Goal: Task Accomplishment & Management: Complete application form

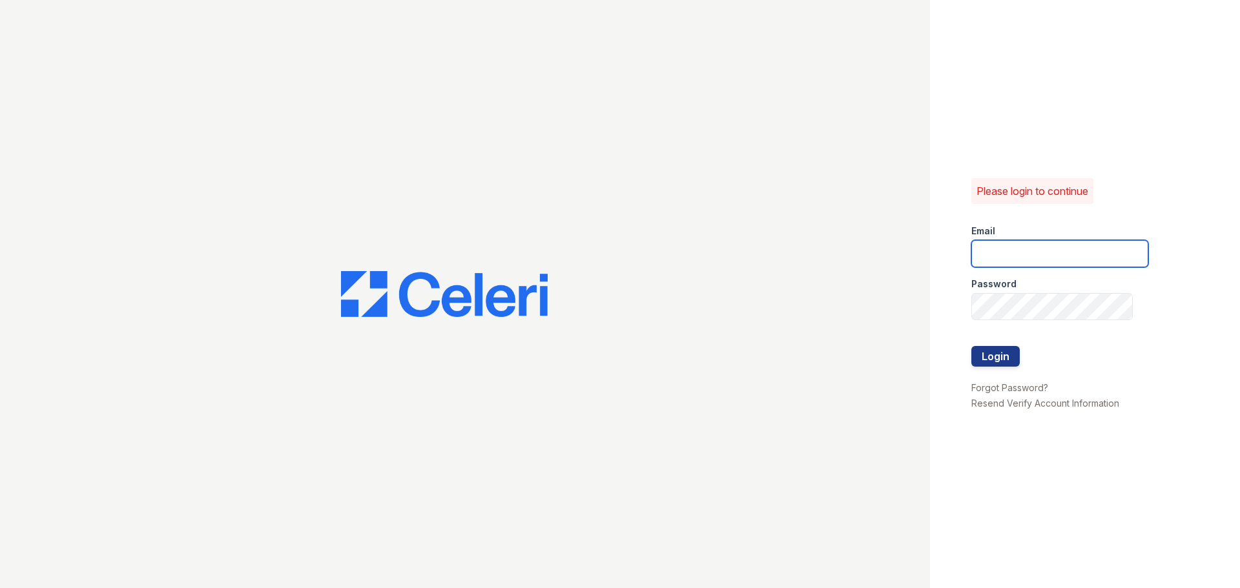
click at [1026, 255] on input "email" at bounding box center [1060, 253] width 177 height 27
type input "lvillalta@trinity-pm.com"
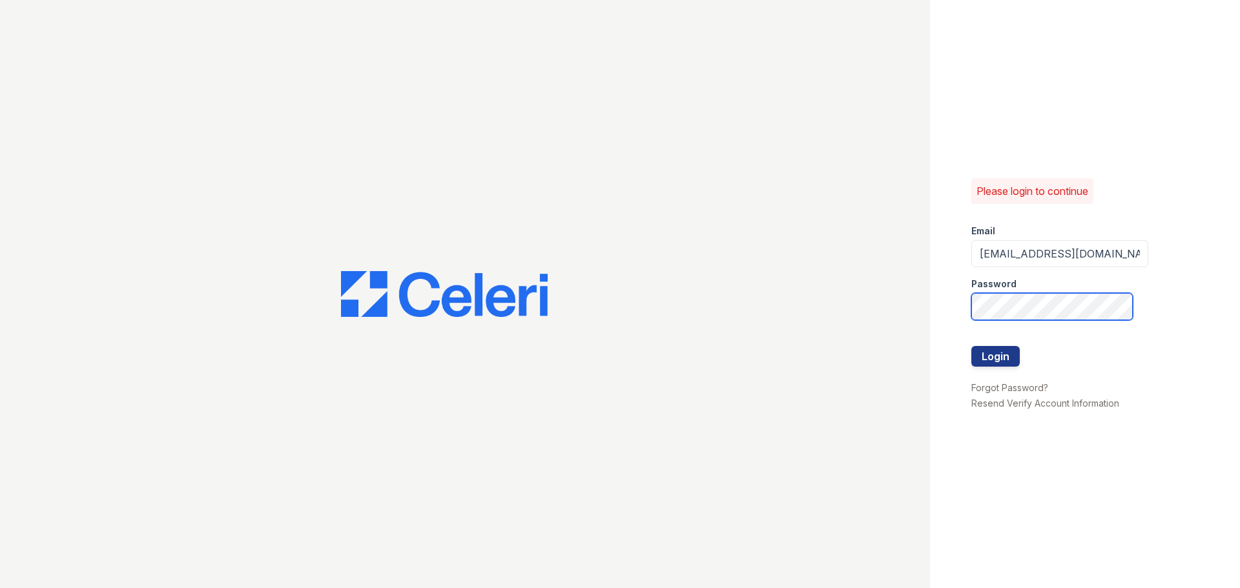
click at [972, 346] on button "Login" at bounding box center [996, 356] width 48 height 21
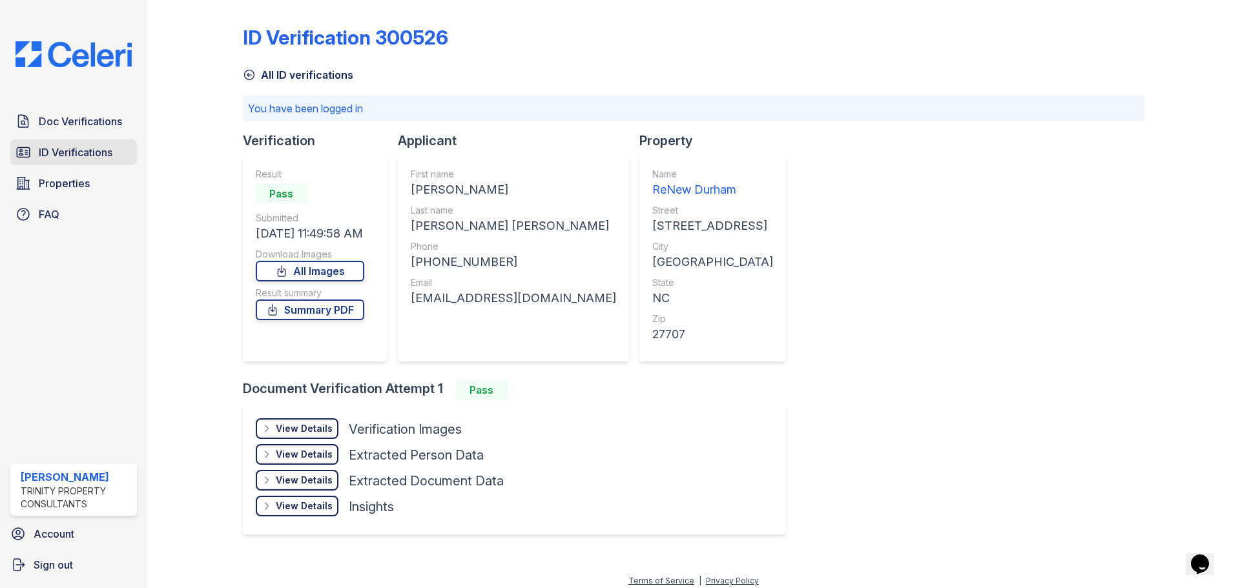
click at [39, 152] on span "ID Verifications" at bounding box center [76, 153] width 74 height 16
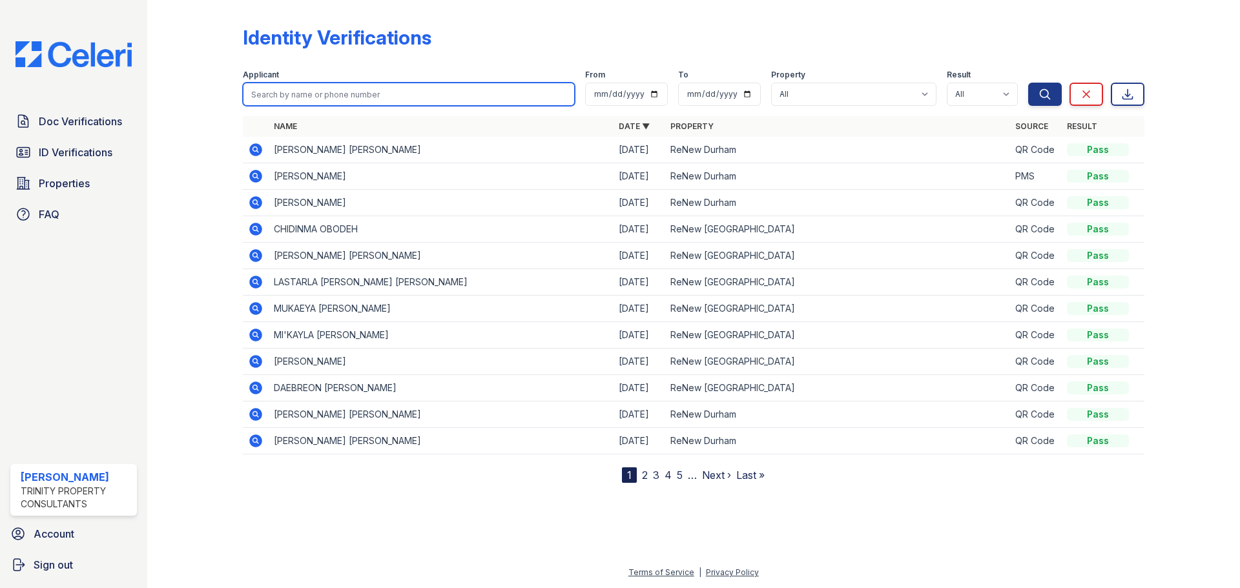
click at [350, 88] on input "search" at bounding box center [409, 94] width 332 height 23
click at [207, 348] on div at bounding box center [205, 244] width 75 height 478
click at [257, 182] on icon at bounding box center [255, 176] width 13 height 13
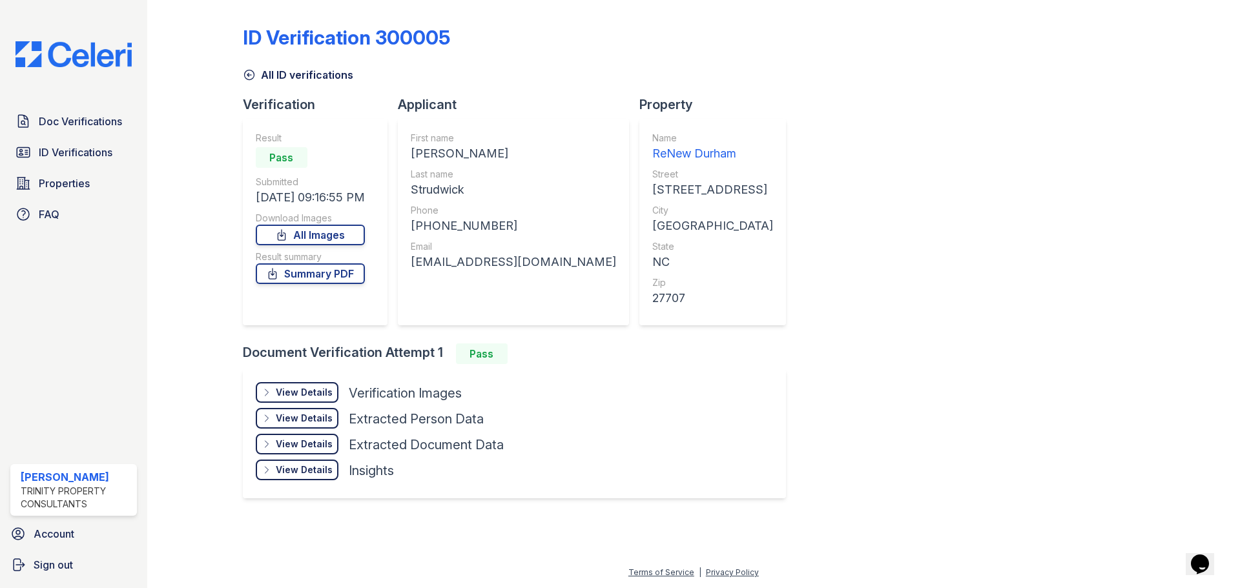
click at [311, 397] on div "View Details" at bounding box center [304, 392] width 57 height 13
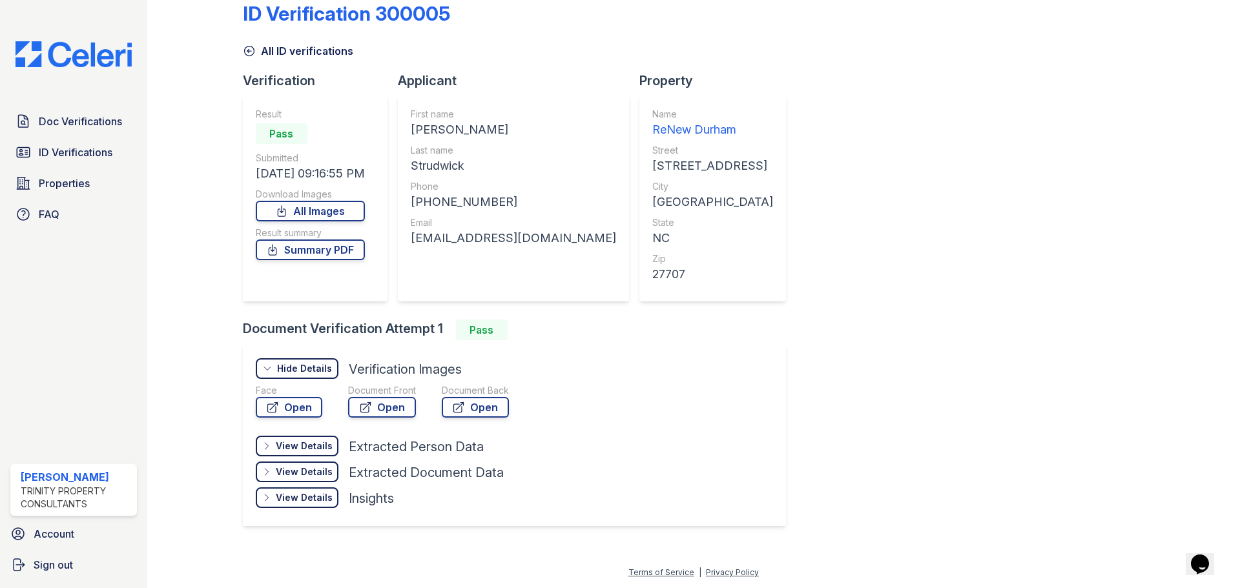
click at [328, 445] on div "View Details" at bounding box center [304, 446] width 57 height 13
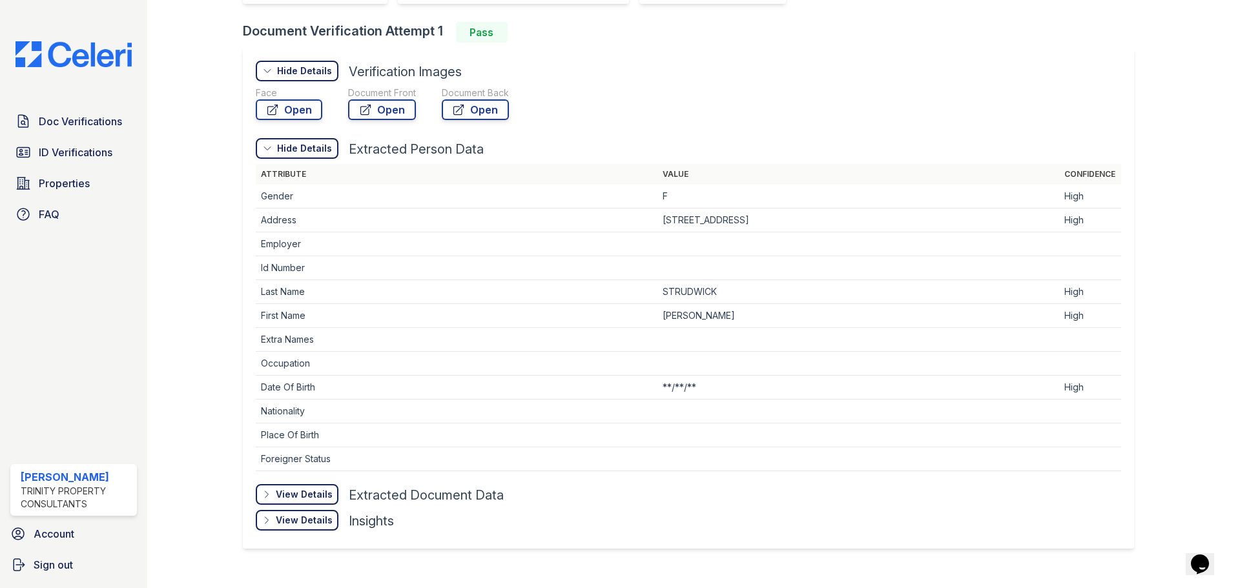
scroll to position [344, 0]
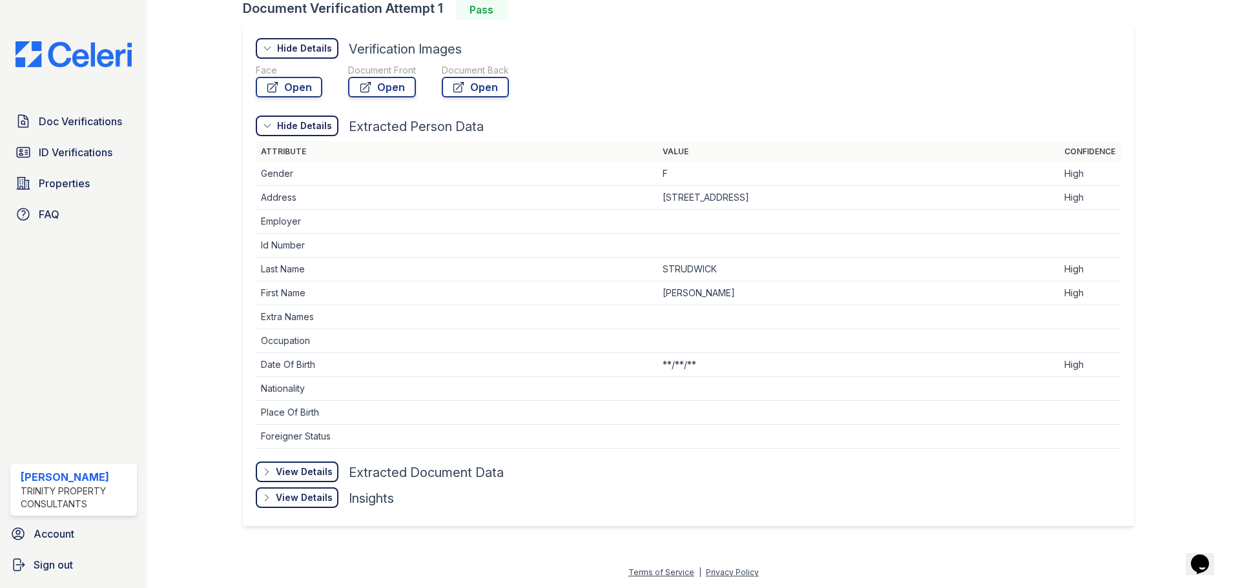
click at [326, 474] on div "View Details" at bounding box center [304, 472] width 57 height 13
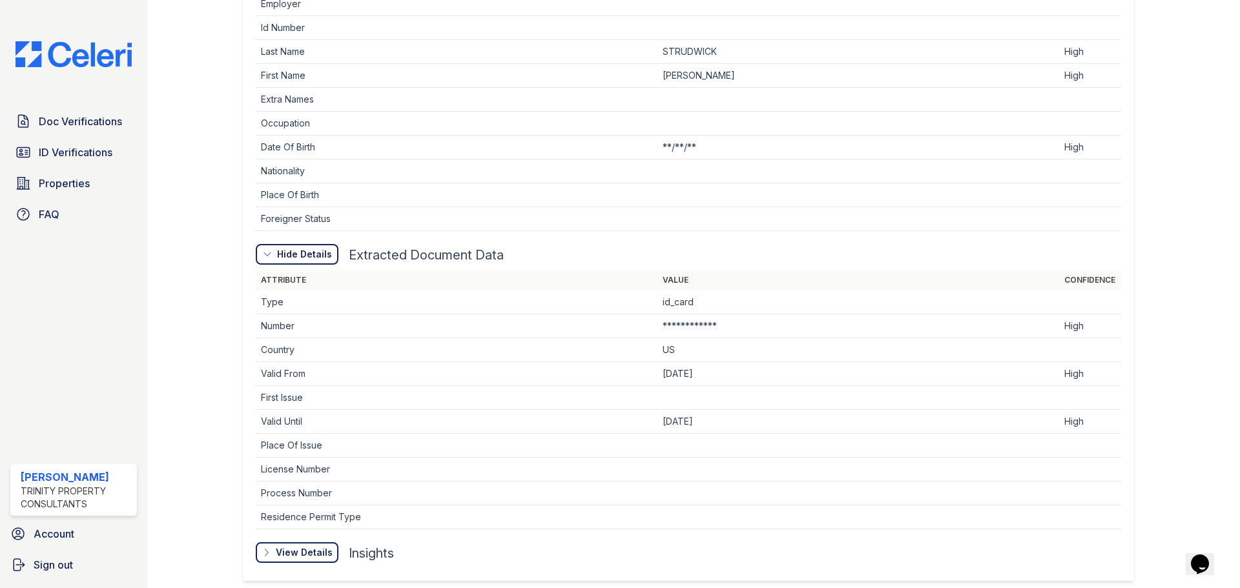
scroll to position [617, 0]
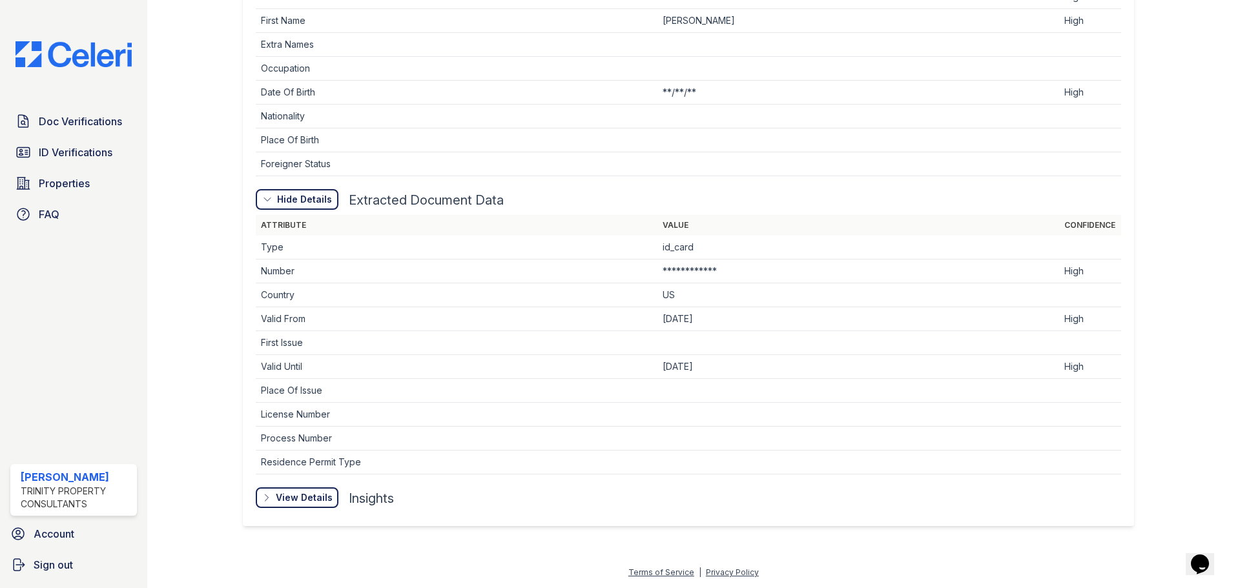
click at [0, 0] on div "View Details" at bounding box center [0, 0] width 0 height 0
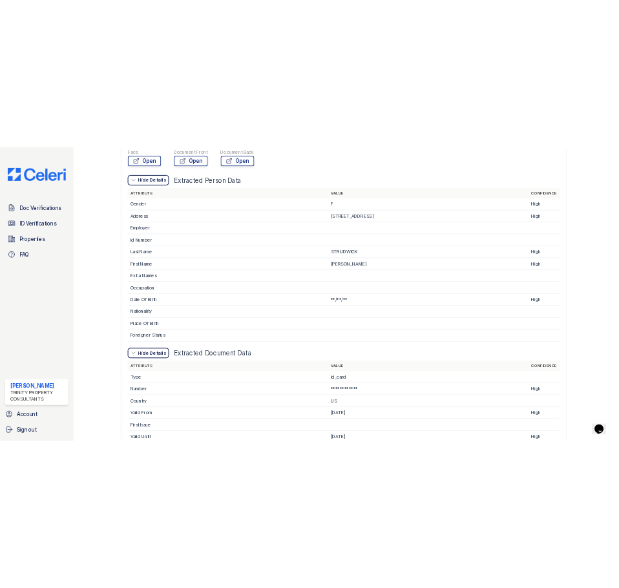
scroll to position [0, 0]
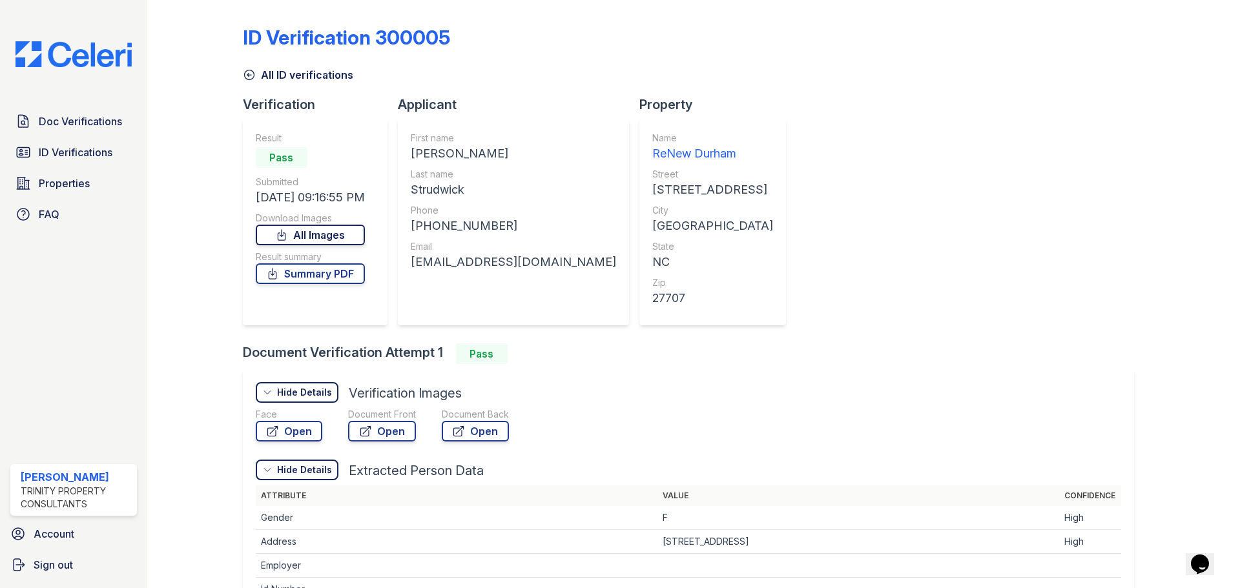
click at [324, 231] on link "All Images" at bounding box center [310, 235] width 109 height 21
click at [322, 271] on link "Summary PDF" at bounding box center [310, 274] width 109 height 21
click at [63, 136] on div "Doc Verifications ID Verifications Properties FAQ" at bounding box center [73, 168] width 137 height 119
click at [69, 120] on span "Doc Verifications" at bounding box center [80, 122] width 83 height 16
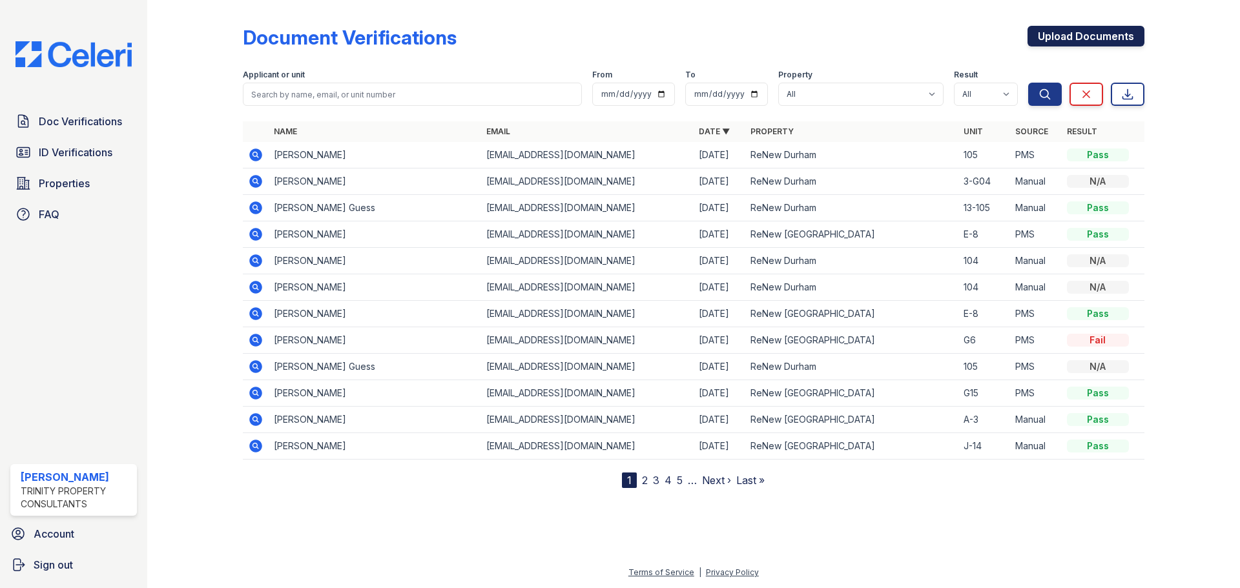
click at [1121, 29] on link "Upload Documents" at bounding box center [1086, 36] width 117 height 21
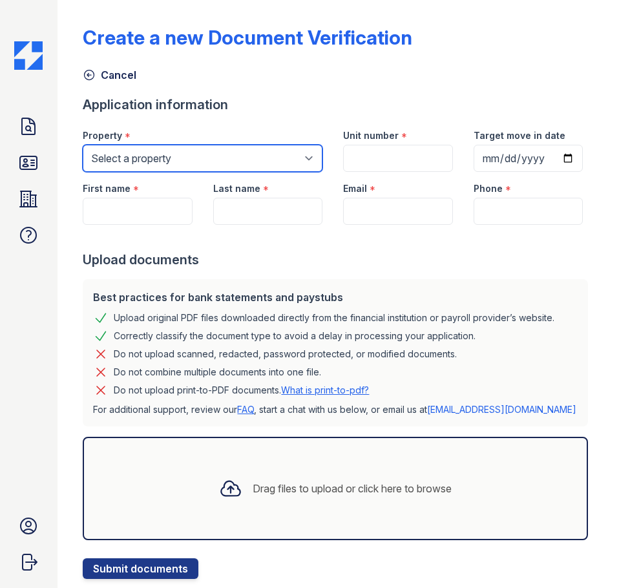
click at [241, 158] on select "Select a property ReNew Durham ReNew West Durham" at bounding box center [203, 158] width 240 height 27
select select "180"
click at [83, 145] on select "Select a property ReNew Durham ReNew West Durham" at bounding box center [203, 158] width 240 height 27
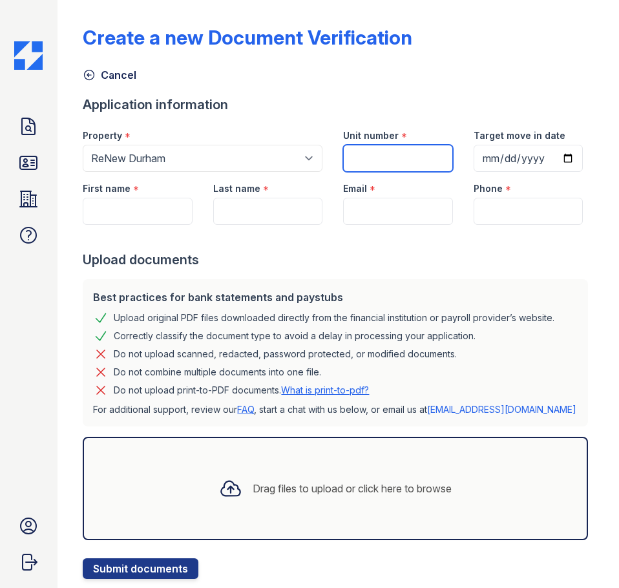
click at [402, 158] on input "Unit number" at bounding box center [397, 158] width 109 height 27
click at [408, 164] on input "Unit number" at bounding box center [397, 158] width 109 height 27
type input "108"
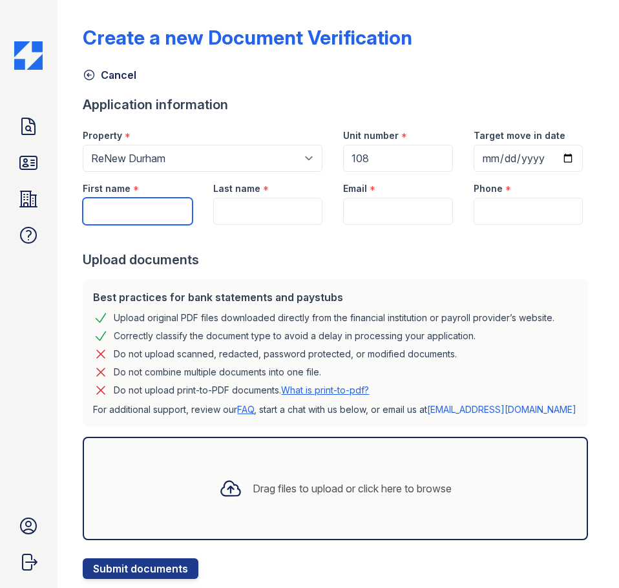
click at [156, 225] on input "First name" at bounding box center [137, 211] width 109 height 27
click at [133, 225] on input "First name" at bounding box center [137, 211] width 109 height 27
type input "[PERSON_NAME]"
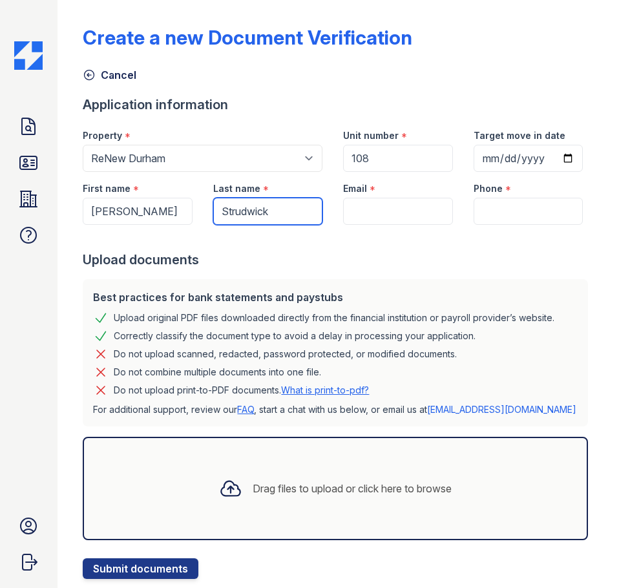
type input "Strudwick"
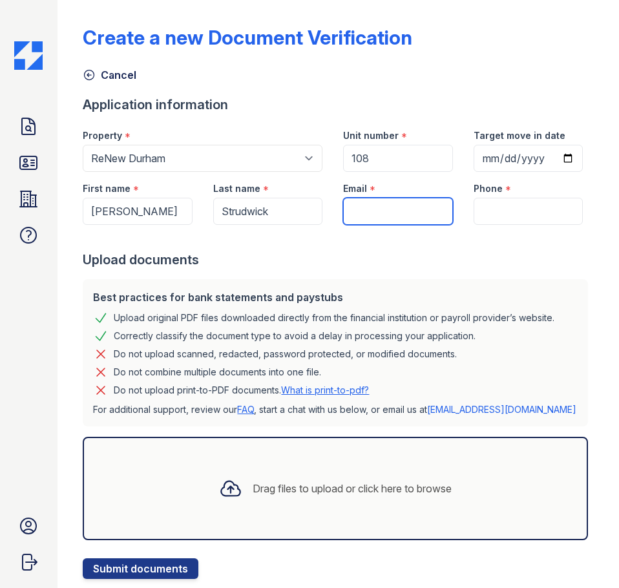
click at [369, 225] on input "Email" at bounding box center [397, 211] width 109 height 27
paste input "[EMAIL_ADDRESS][DOMAIN_NAME]"
type input "[EMAIL_ADDRESS][DOMAIN_NAME]"
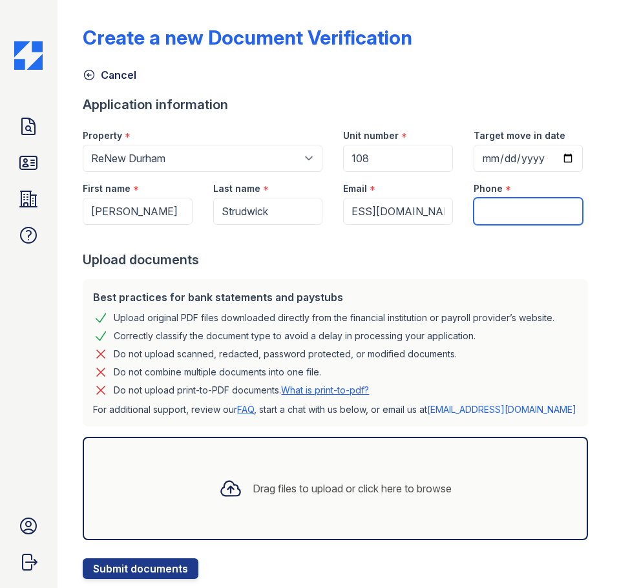
click at [502, 225] on input "Phone" at bounding box center [528, 211] width 109 height 27
type input "9195979283"
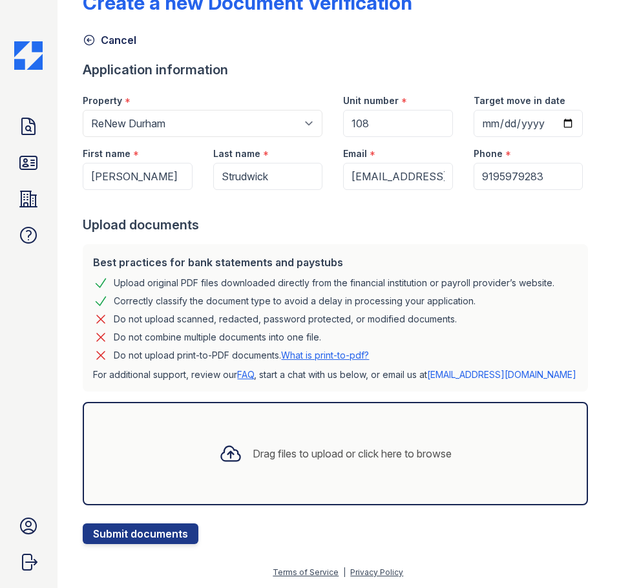
scroll to position [88, 0]
click at [219, 463] on icon at bounding box center [230, 453] width 23 height 23
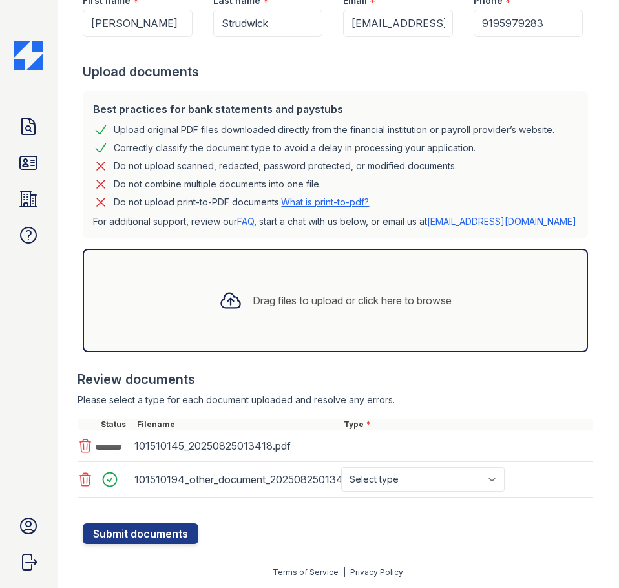
scroll to position [241, 0]
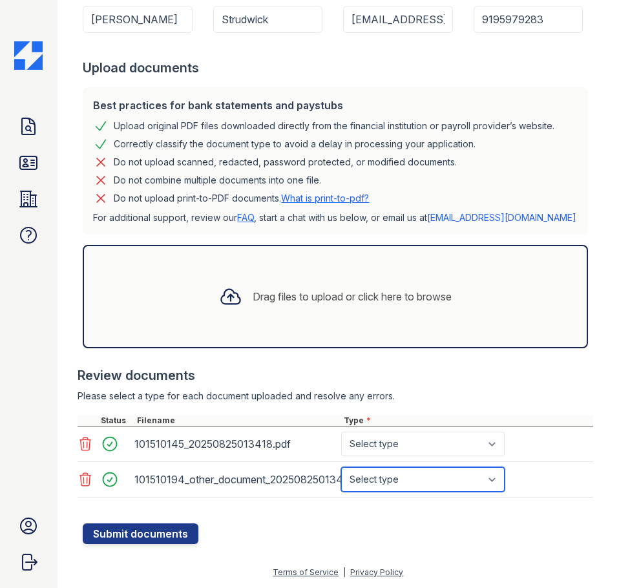
click at [435, 482] on select "Select type Paystub Bank Statement Offer Letter Tax Documents Benefit Award Let…" at bounding box center [422, 479] width 163 height 25
select select "paystub"
click at [341, 471] on select "Select type Paystub Bank Statement Offer Letter Tax Documents Benefit Award Let…" at bounding box center [422, 479] width 163 height 25
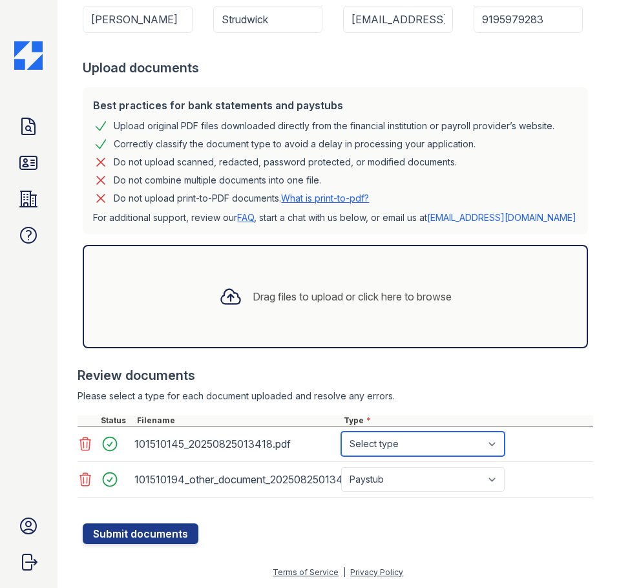
click at [424, 456] on select "Select type Paystub Bank Statement Offer Letter Tax Documents Benefit Award Let…" at bounding box center [422, 444] width 163 height 25
select select "paystub"
click at [341, 435] on select "Select type Paystub Bank Statement Offer Letter Tax Documents Benefit Award Let…" at bounding box center [422, 444] width 163 height 25
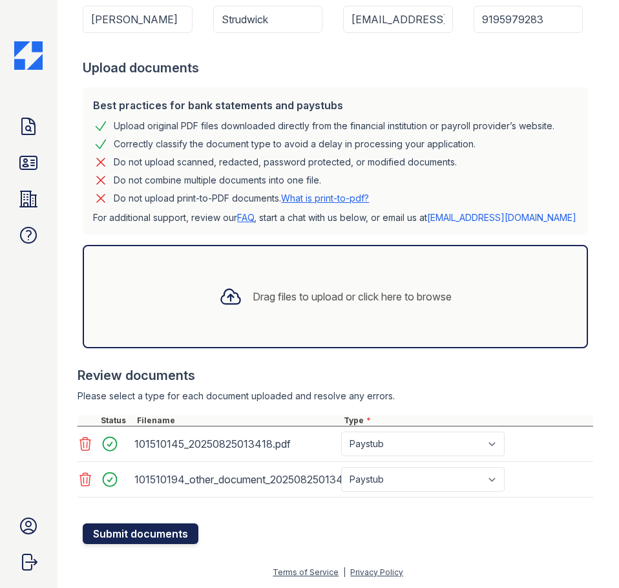
click at [141, 528] on button "Submit documents" at bounding box center [141, 533] width 116 height 21
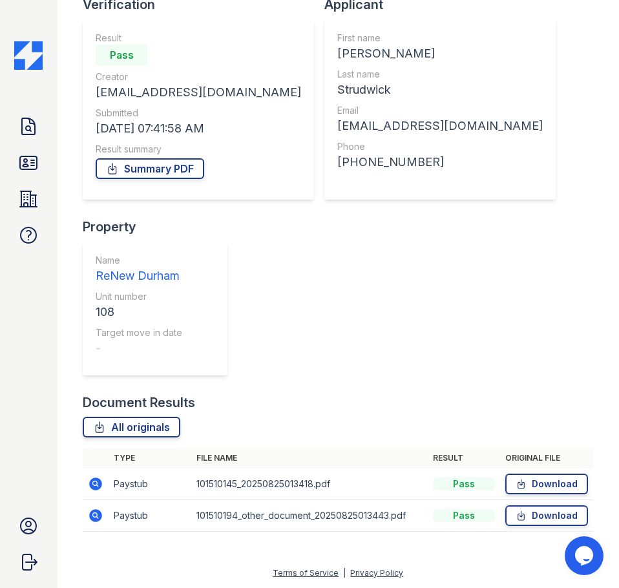
scroll to position [101, 0]
click at [169, 173] on link "Summary PDF" at bounding box center [150, 168] width 109 height 21
